Goal: Task Accomplishment & Management: Use online tool/utility

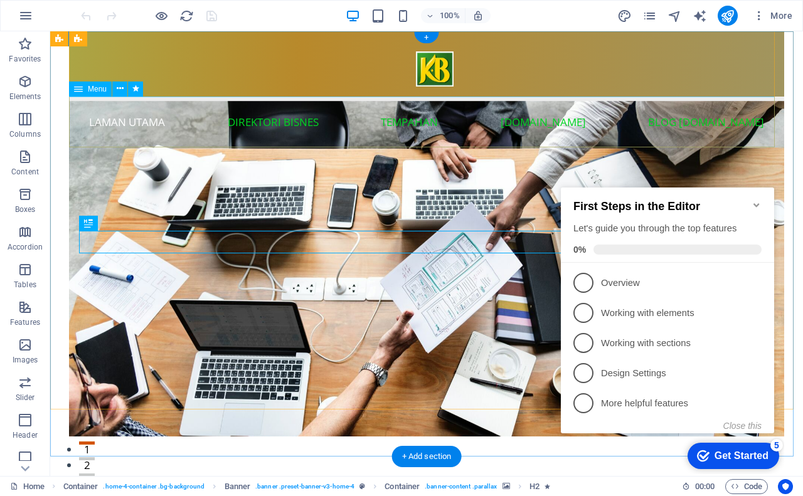
click at [406, 123] on nav "Laman Utama Direktori Bisnes Tempahan [DOMAIN_NAME] Blog [DOMAIN_NAME]" at bounding box center [426, 122] width 715 height 51
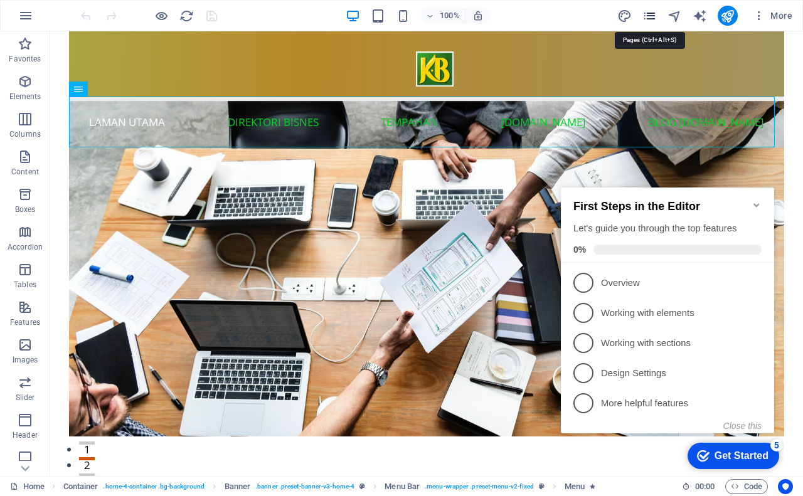
click at [650, 17] on icon "pages" at bounding box center [649, 16] width 14 height 14
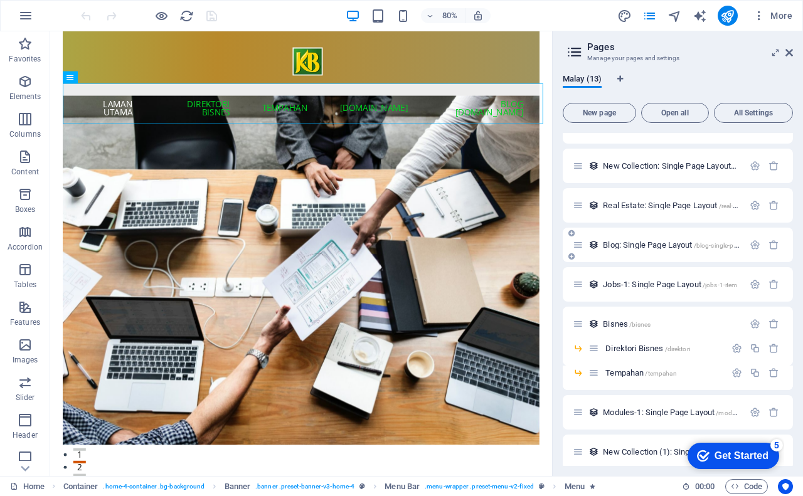
scroll to position [150, 0]
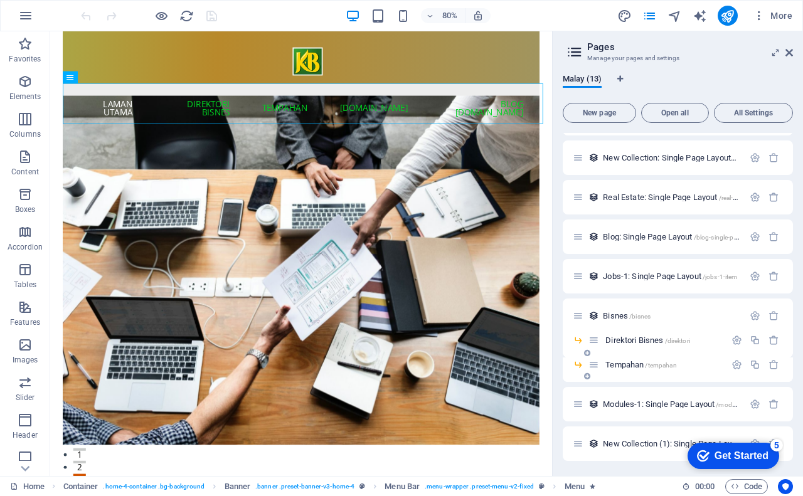
click at [624, 364] on span "Tempahan /tempahan" at bounding box center [640, 364] width 71 height 9
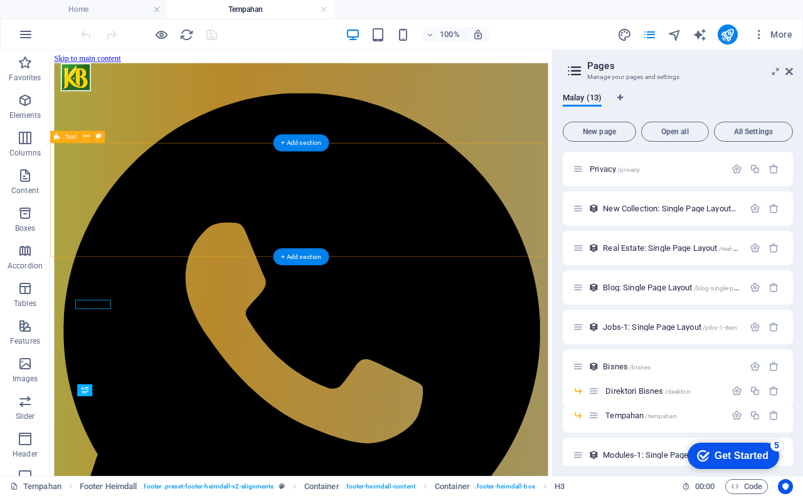
scroll to position [0, 0]
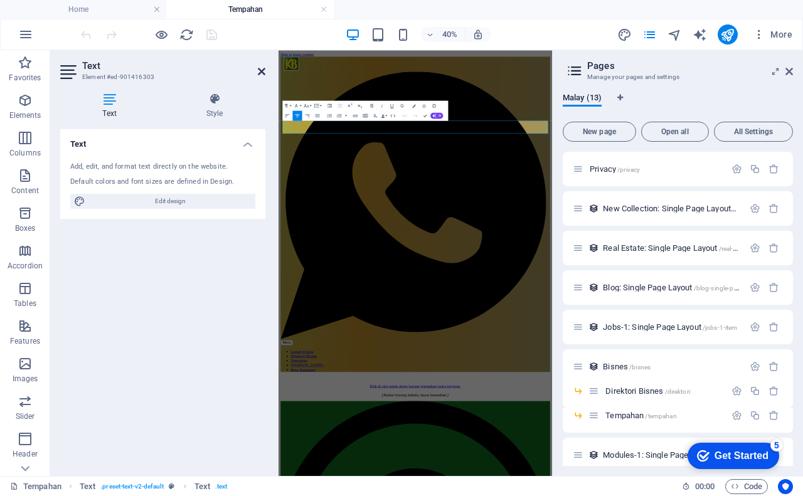
click at [258, 68] on icon at bounding box center [262, 71] width 8 height 10
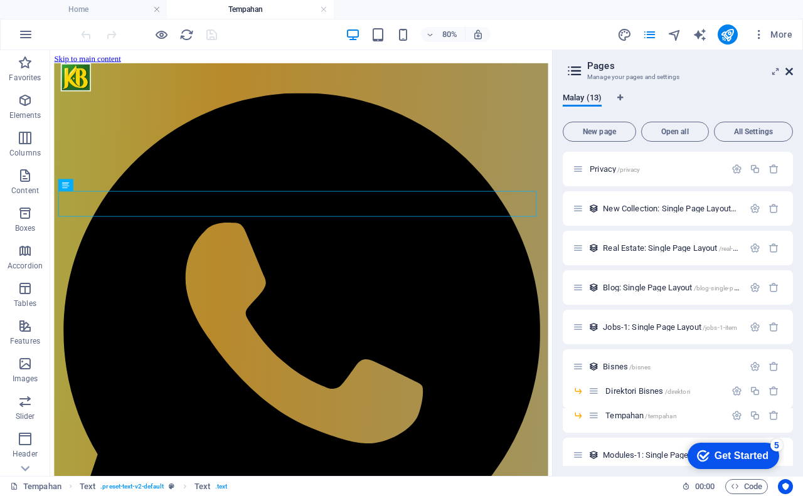
click at [791, 71] on icon at bounding box center [789, 71] width 8 height 10
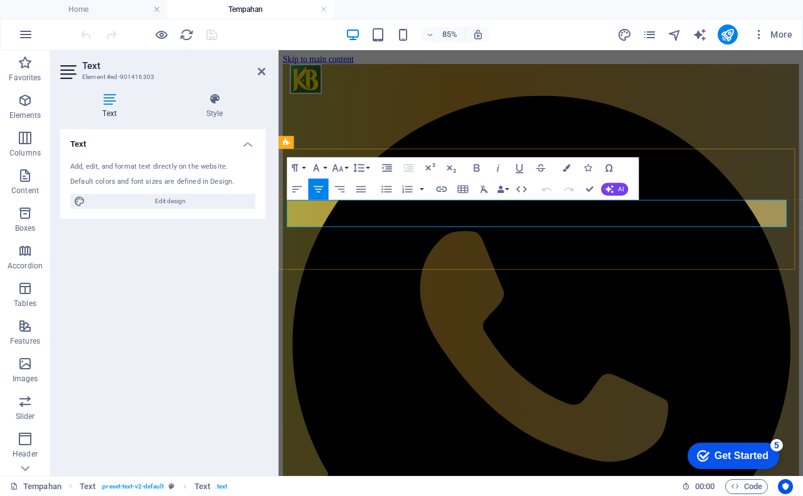
drag, startPoint x: 483, startPoint y: 250, endPoint x: 677, endPoint y: 250, distance: 193.7
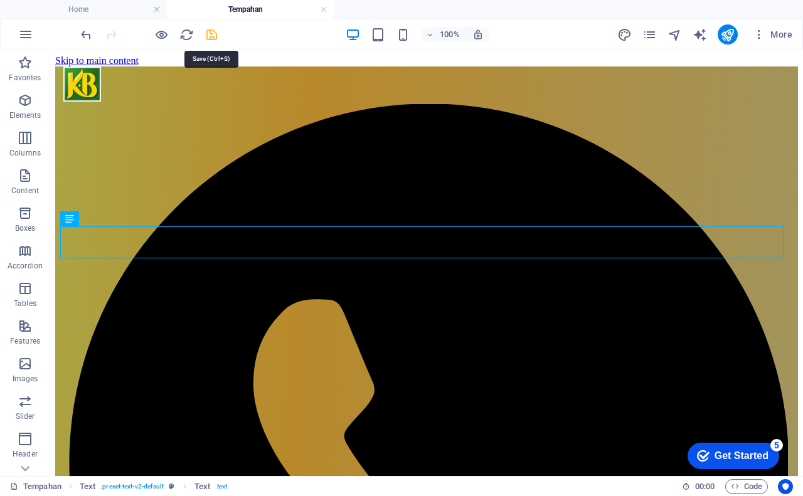
click at [213, 34] on icon "save" at bounding box center [211, 35] width 14 height 14
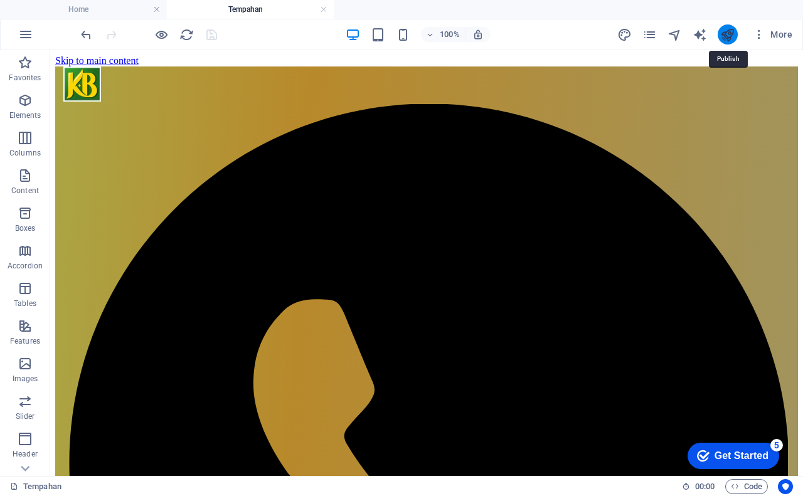
click at [730, 36] on icon "publish" at bounding box center [727, 35] width 14 height 14
